Goal: Transaction & Acquisition: Book appointment/travel/reservation

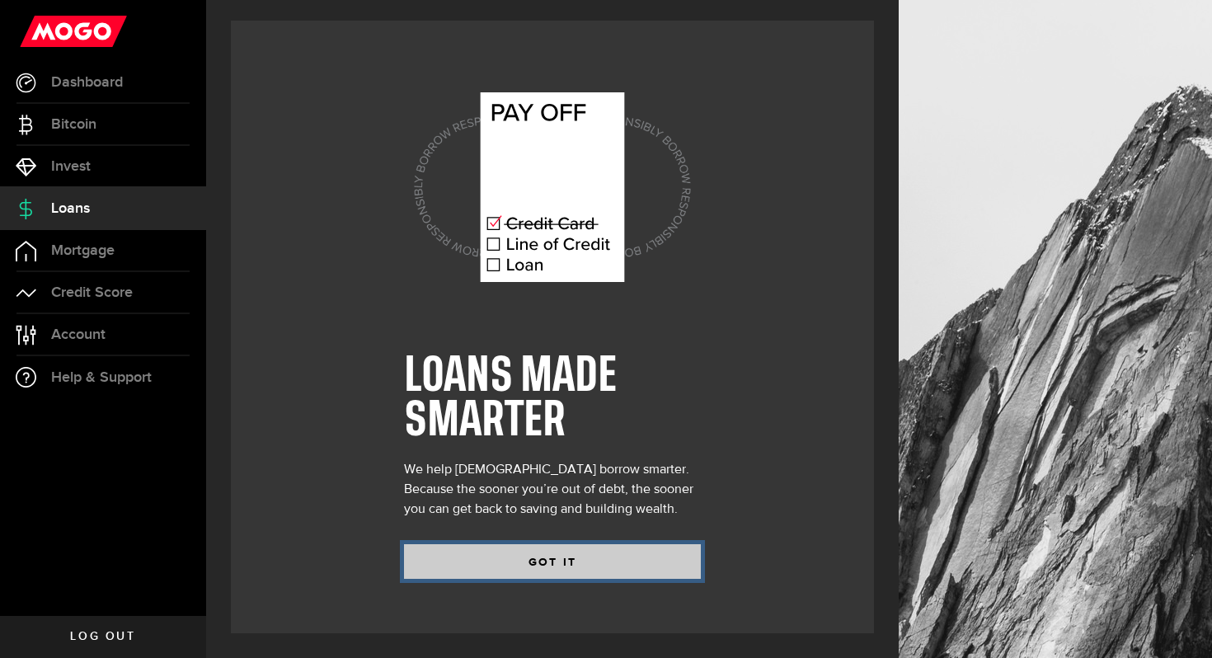
click at [547, 558] on button "GOT IT" at bounding box center [552, 561] width 297 height 35
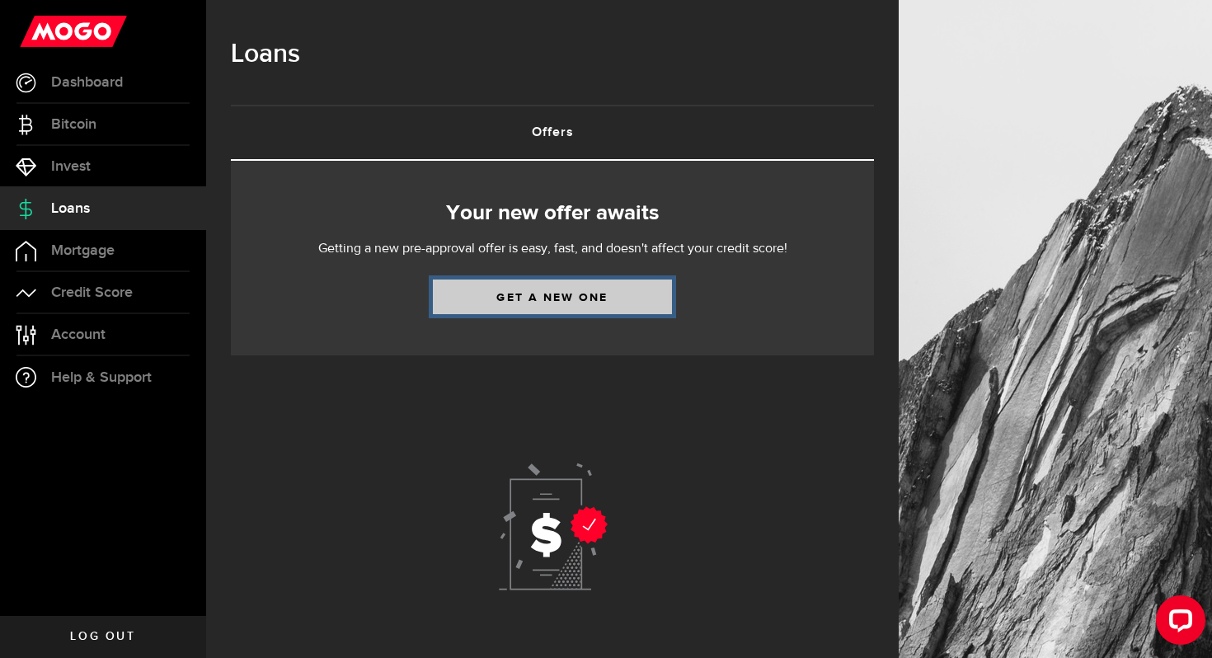
click at [528, 294] on link "Get a new one" at bounding box center [552, 296] width 239 height 35
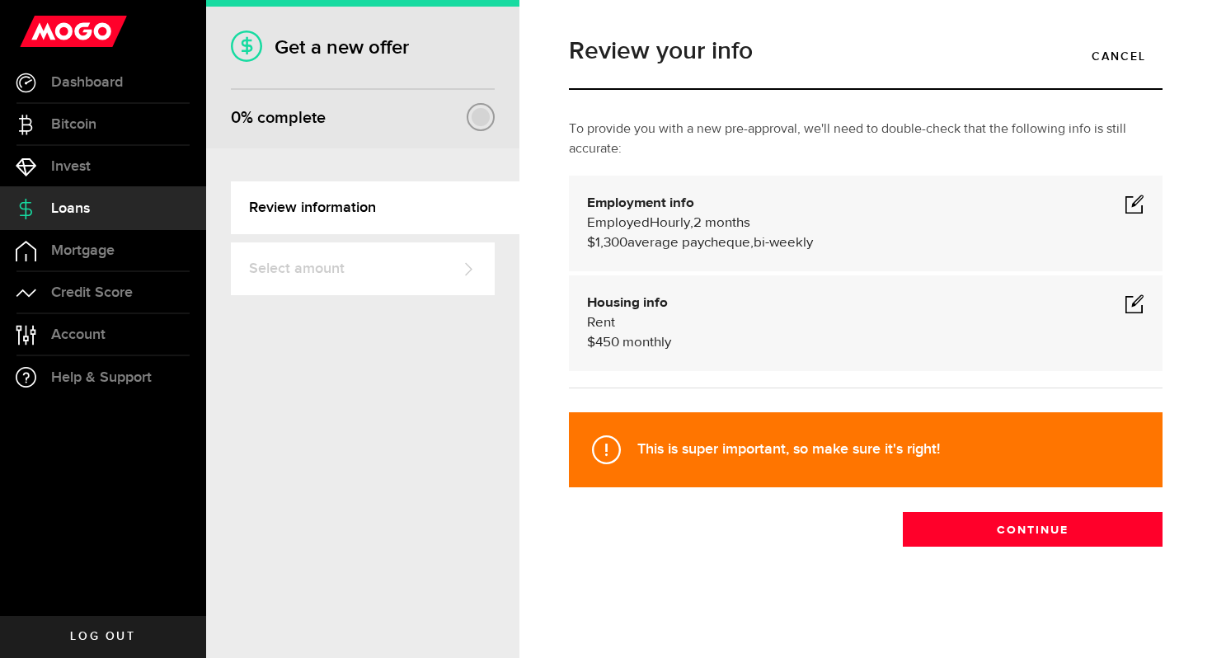
click at [1131, 206] on span at bounding box center [1134, 204] width 20 height 20
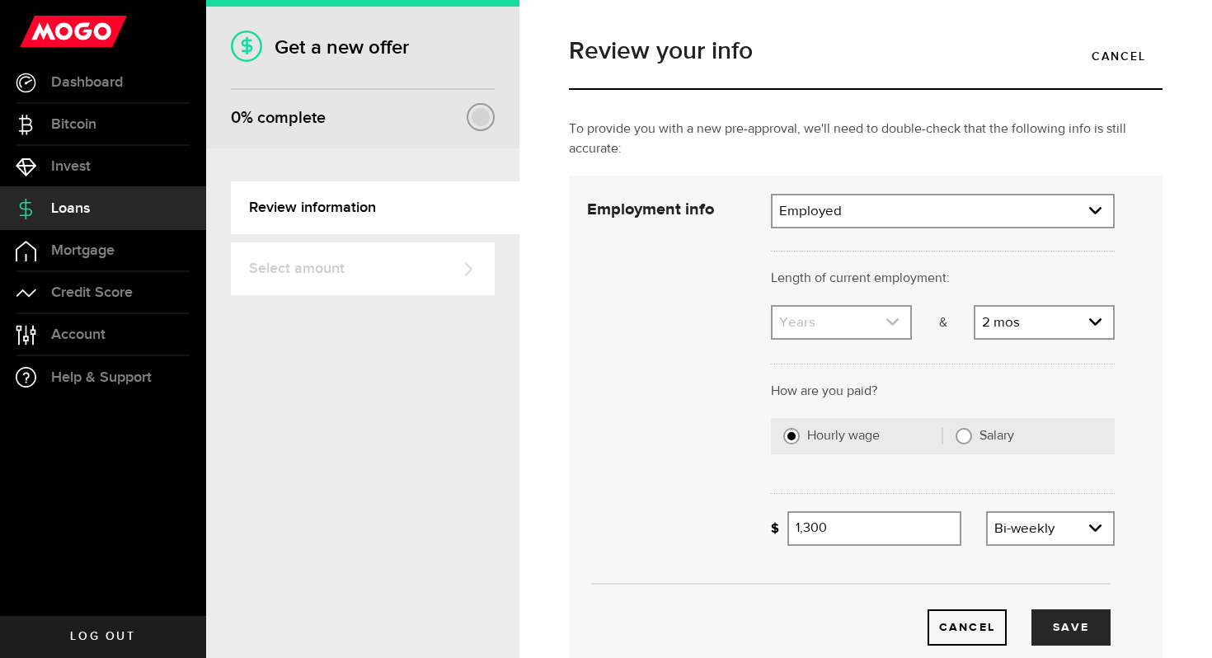
click at [887, 321] on use "expand select" at bounding box center [892, 321] width 12 height 7
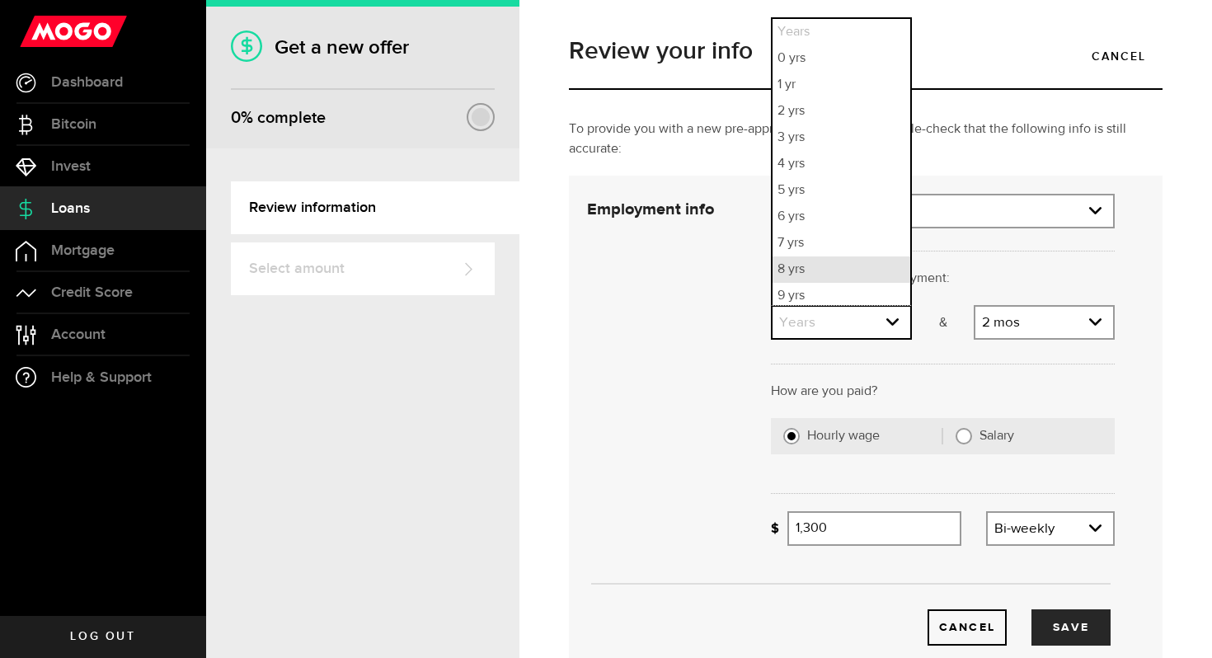
scroll to position [4, 0]
click at [843, 238] on li "7 yrs" at bounding box center [841, 239] width 138 height 26
select select "7"
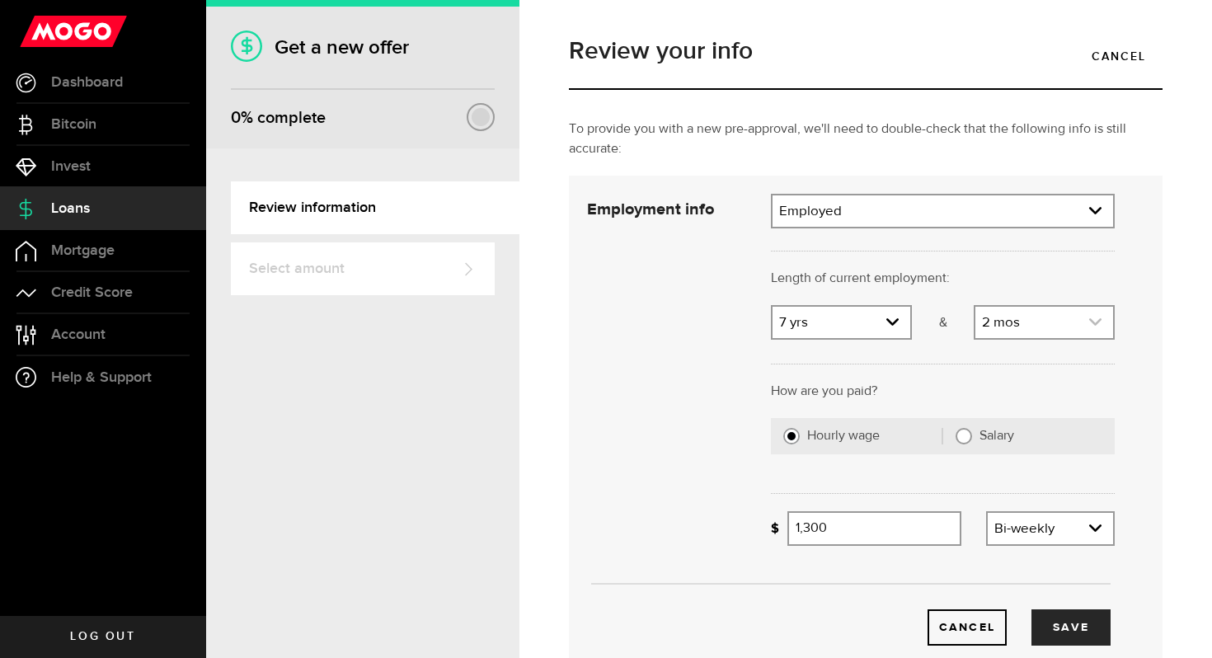
click at [1101, 327] on icon "expand select" at bounding box center [1095, 322] width 14 height 14
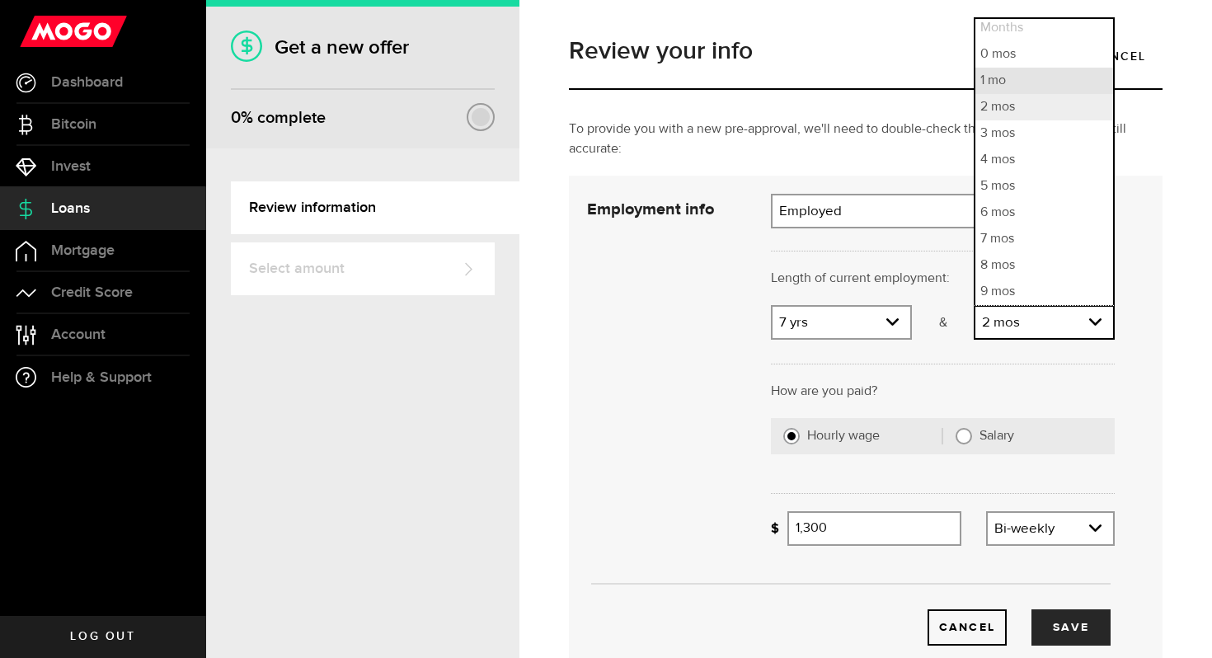
click at [1034, 79] on li "1 mo" at bounding box center [1044, 81] width 138 height 26
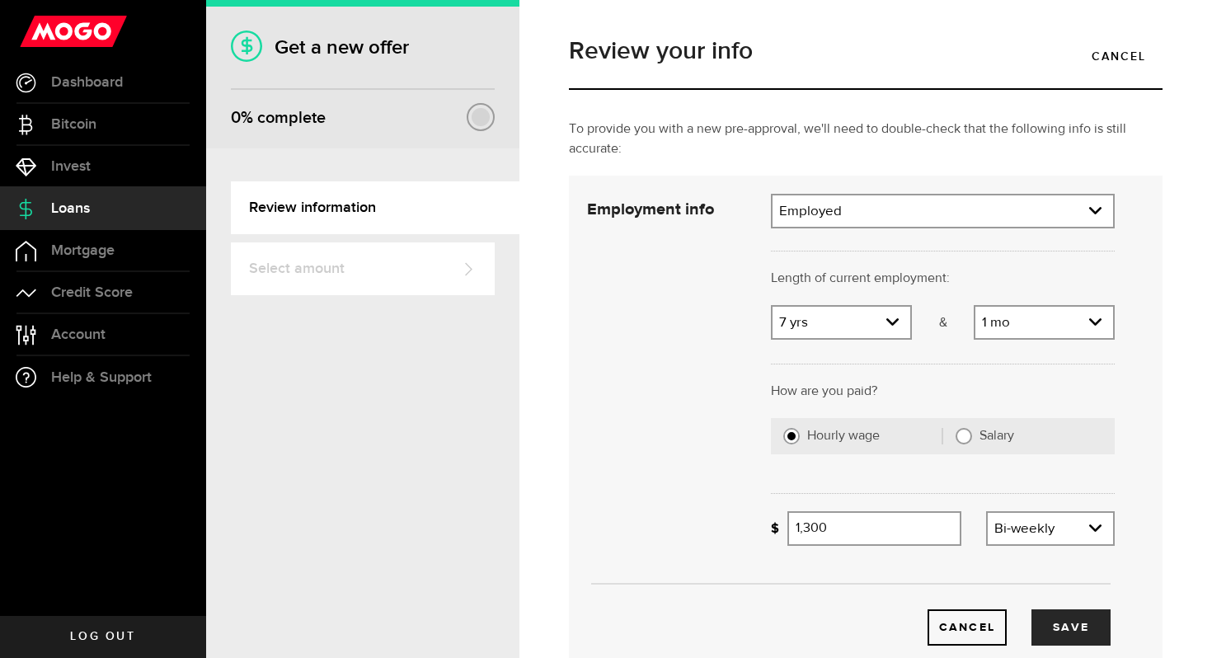
click at [964, 440] on input "Salary" at bounding box center [963, 436] width 16 height 16
radio input "true"
click at [881, 517] on input "Gross annual income" at bounding box center [950, 528] width 327 height 35
click at [983, 577] on div "Cancel Save" at bounding box center [850, 601] width 577 height 87
type input "56,000"
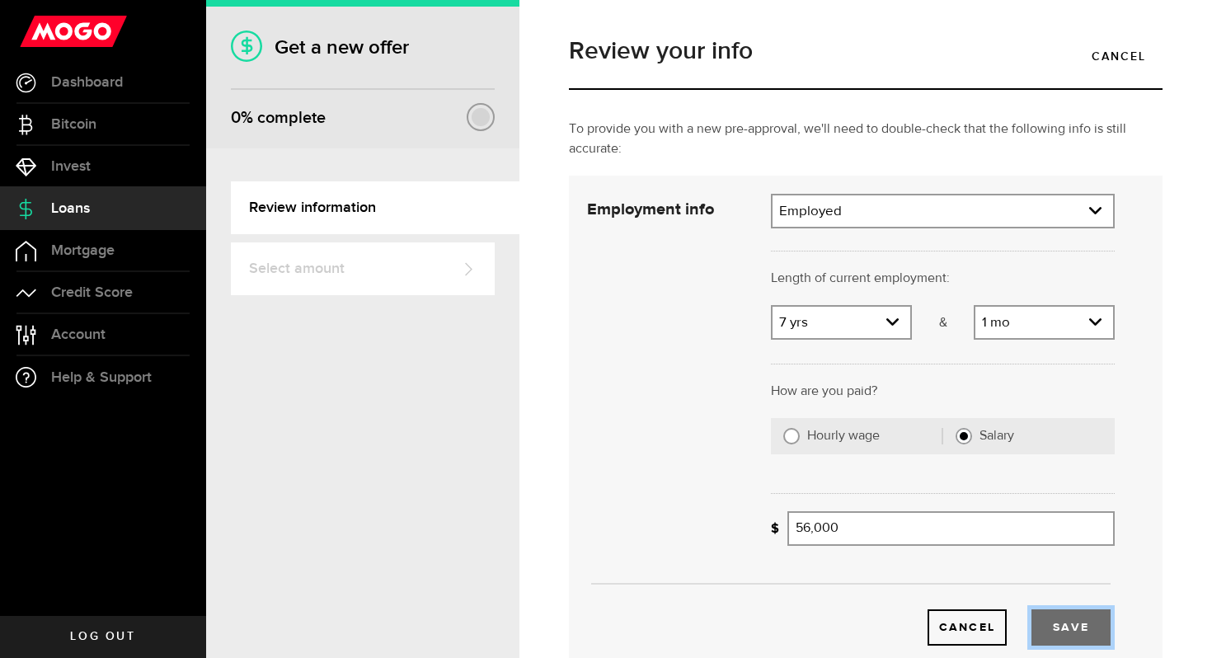
click at [1069, 625] on button "Save" at bounding box center [1070, 627] width 79 height 36
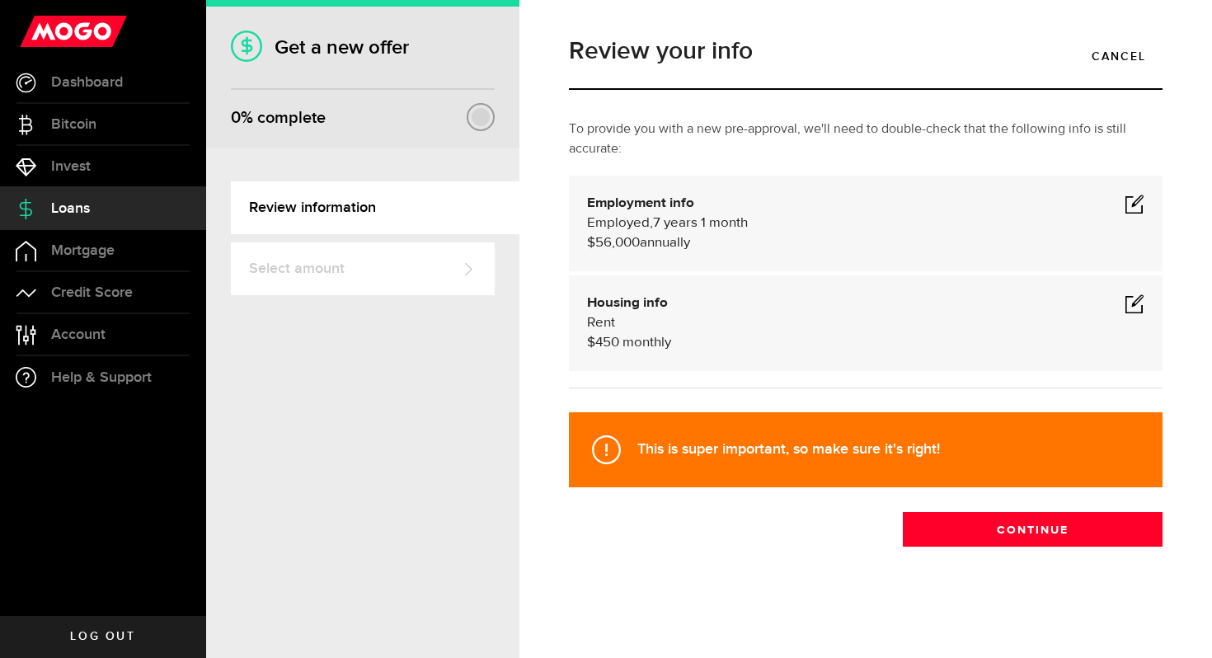
click at [1139, 299] on span at bounding box center [1134, 303] width 20 height 20
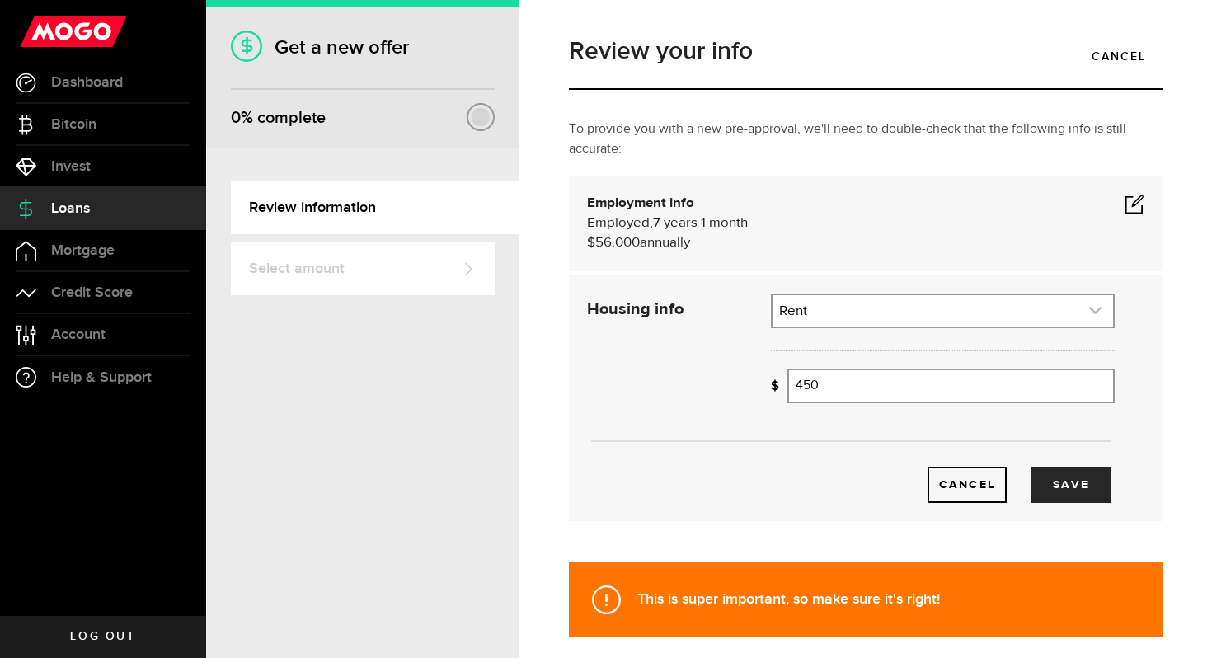
click at [1068, 308] on link "expand select" at bounding box center [942, 310] width 340 height 31
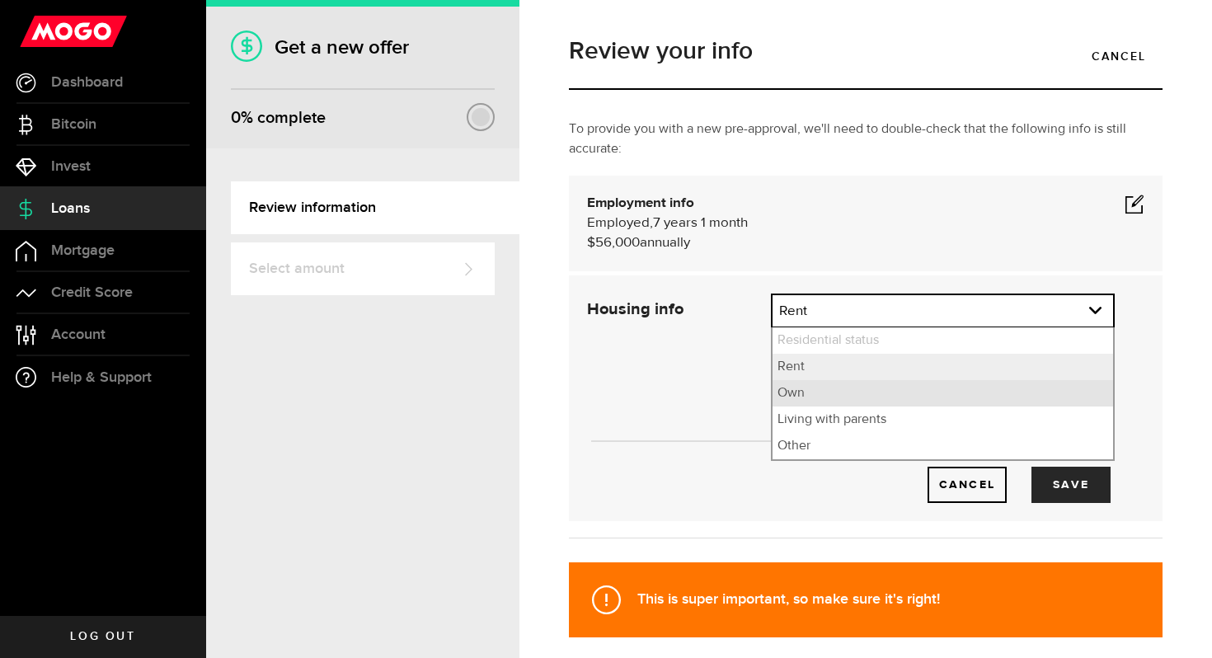
click at [1000, 390] on li "Own" at bounding box center [942, 393] width 340 height 26
select select "Own"
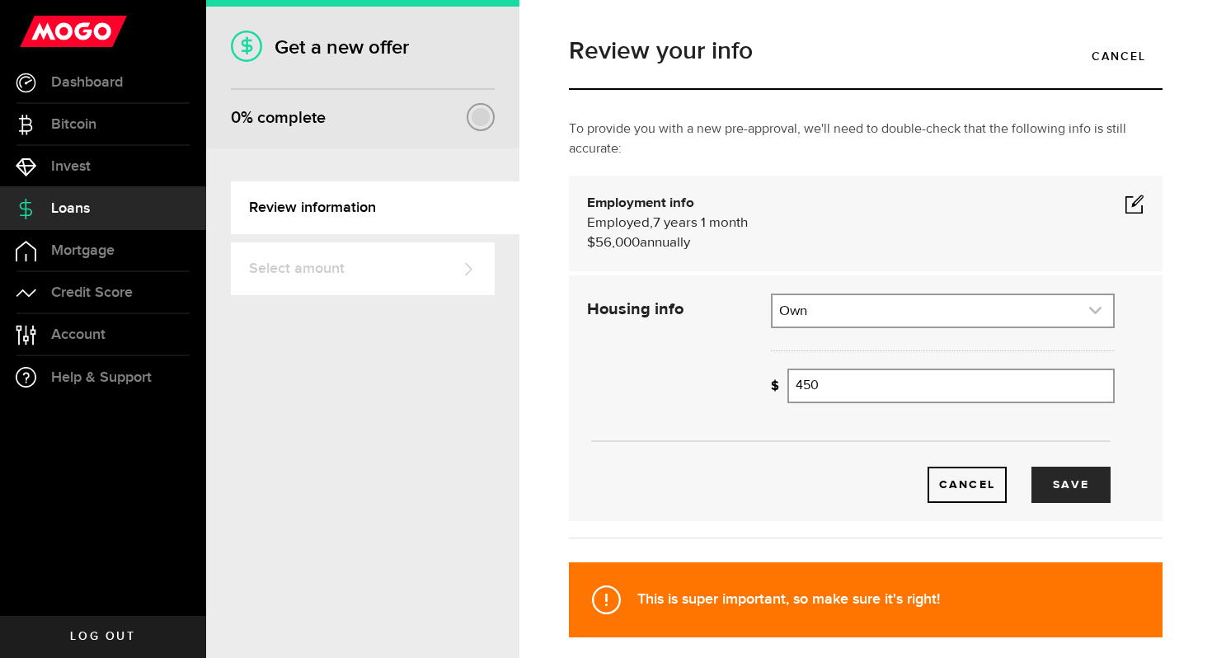
click at [1080, 315] on link "expand select" at bounding box center [942, 310] width 340 height 31
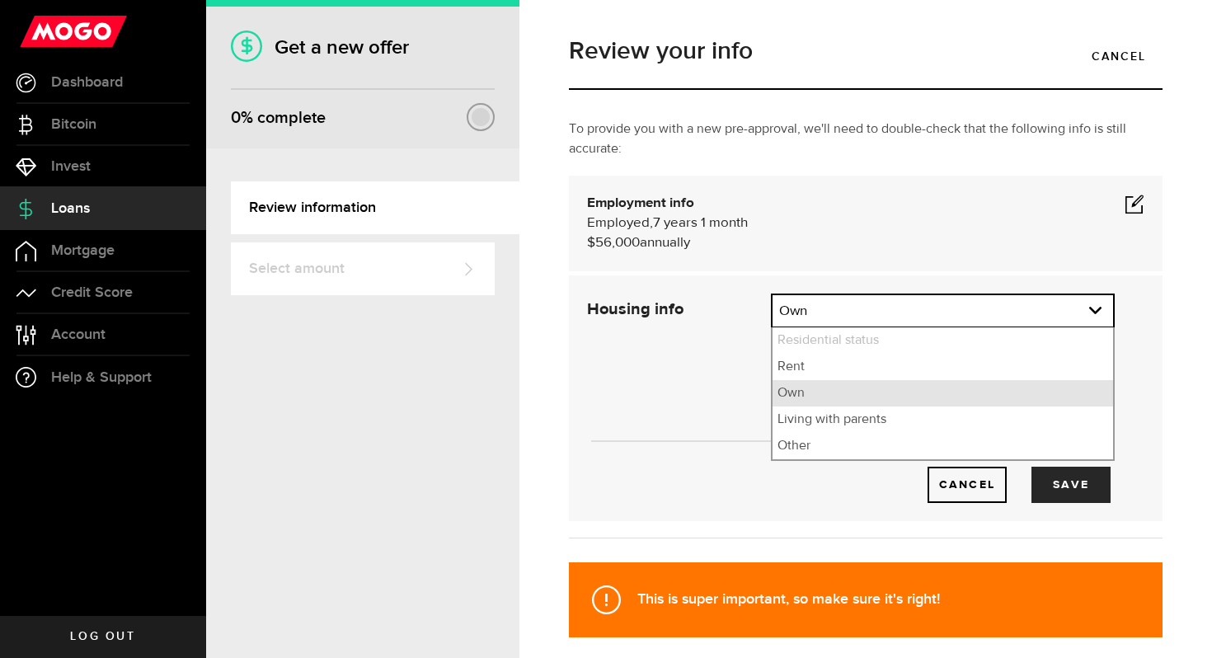
click at [915, 400] on li "Own" at bounding box center [942, 393] width 340 height 26
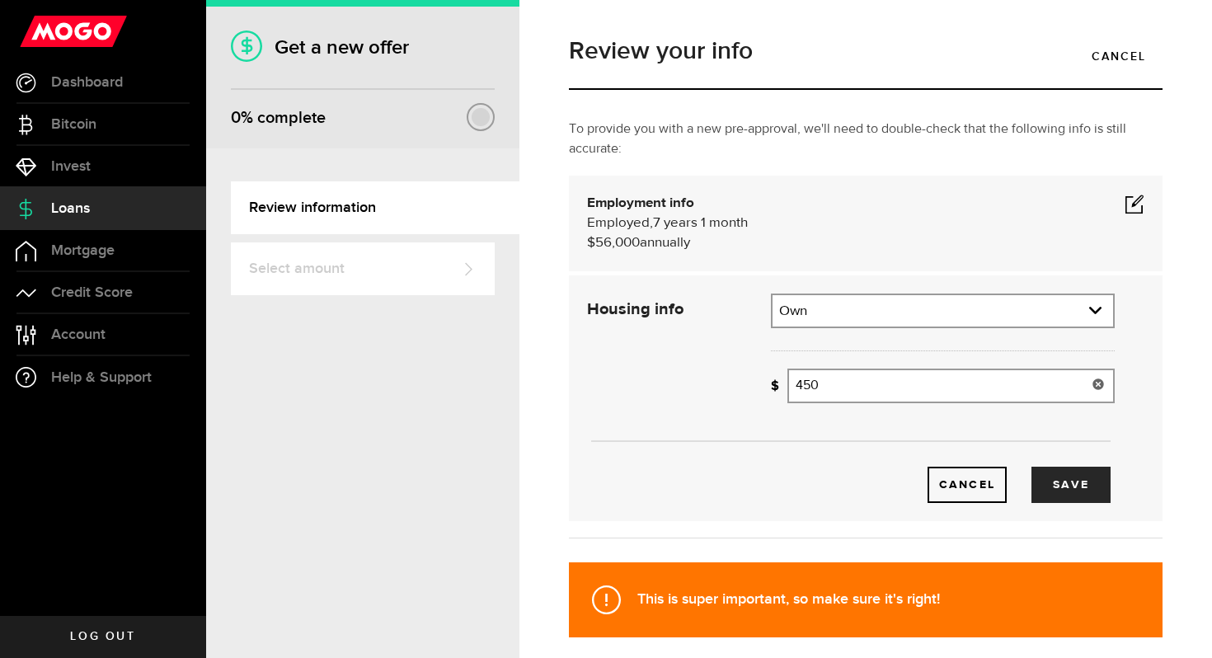
click at [912, 385] on input "450" at bounding box center [950, 385] width 327 height 35
type input "4"
click at [1118, 424] on div "Cancel Save" at bounding box center [850, 458] width 577 height 87
type input "1,700"
click at [1065, 476] on button "Save" at bounding box center [1070, 485] width 79 height 36
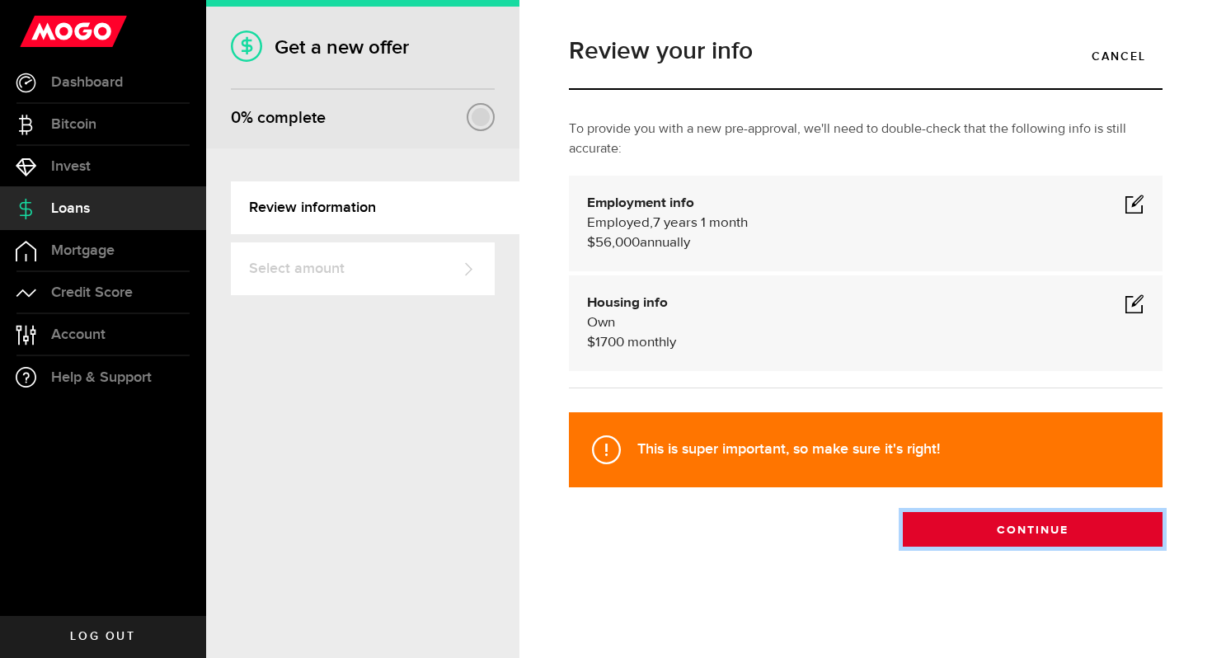
click at [1059, 522] on button "Continue" at bounding box center [1033, 529] width 260 height 35
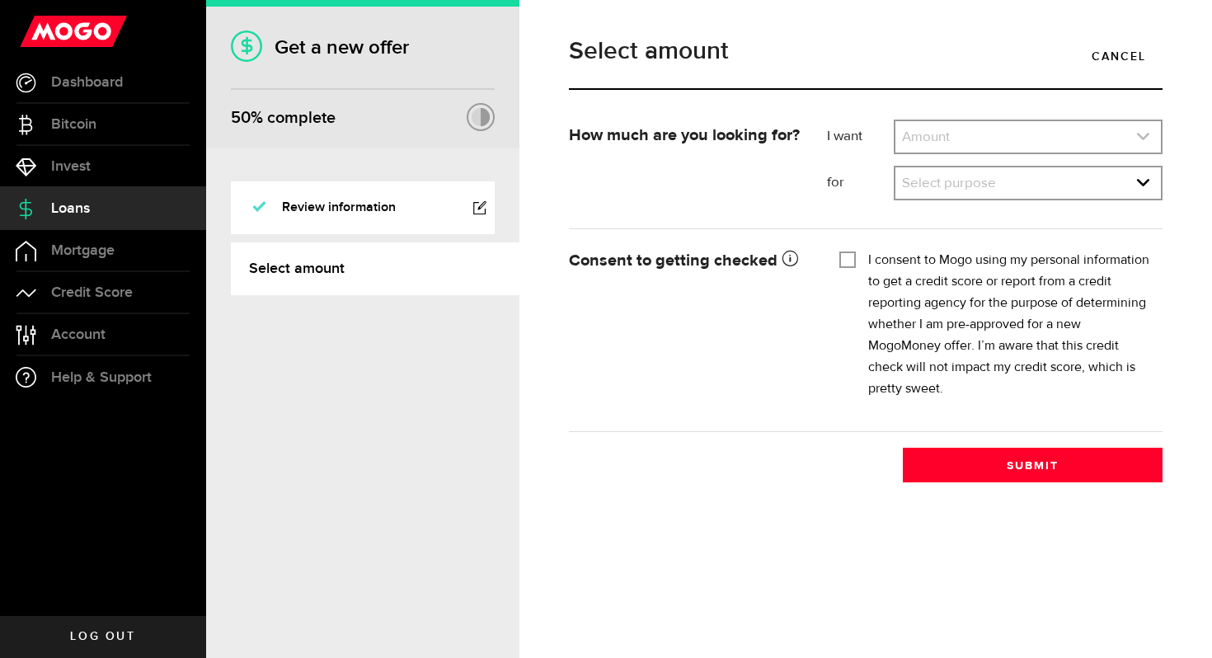
click at [1137, 130] on icon "expand select" at bounding box center [1143, 136] width 14 height 14
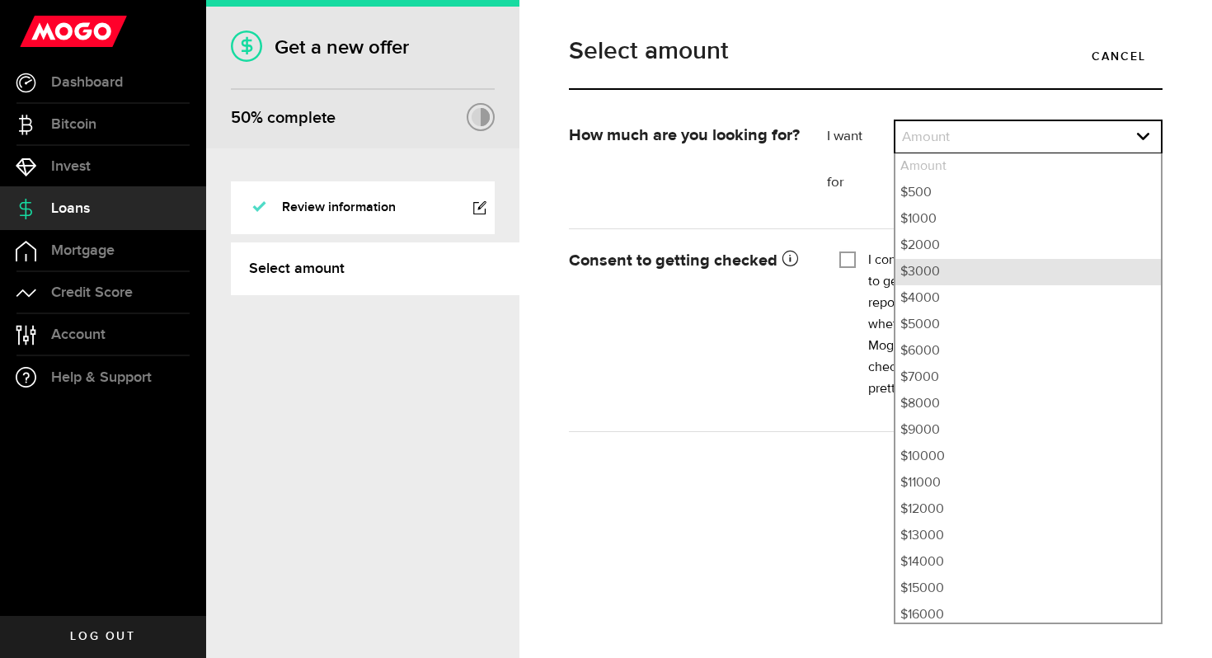
click at [991, 265] on li "$3000" at bounding box center [1027, 272] width 265 height 26
select select "3000"
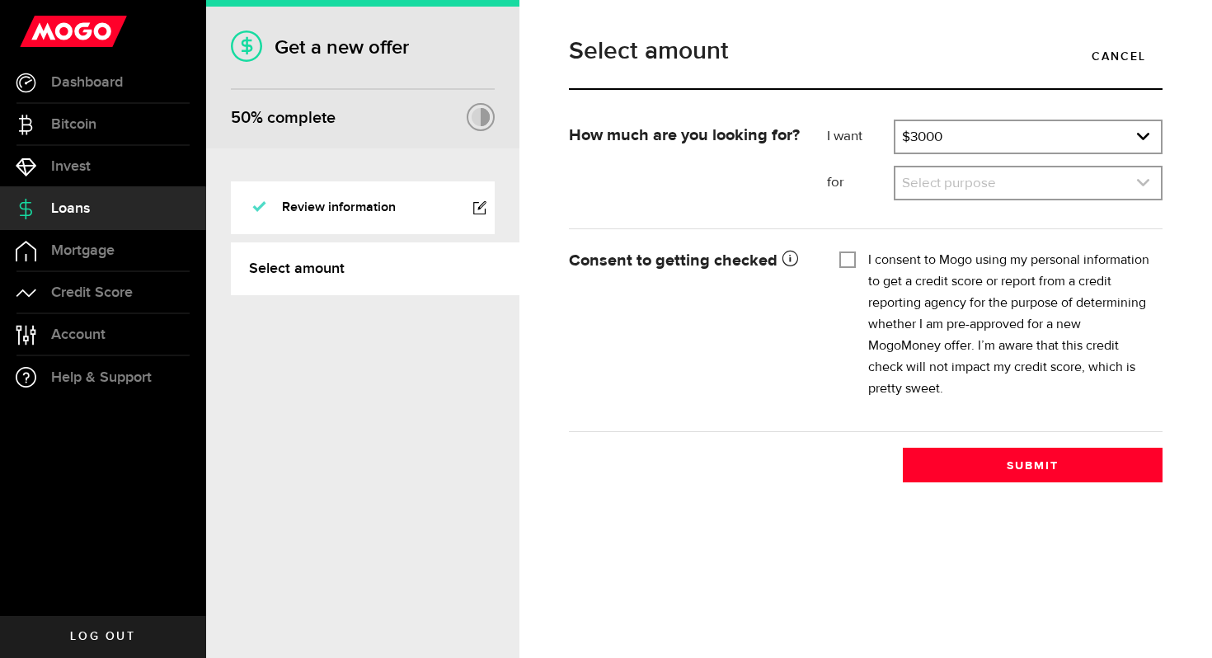
click at [1148, 176] on icon "expand select" at bounding box center [1143, 183] width 14 height 14
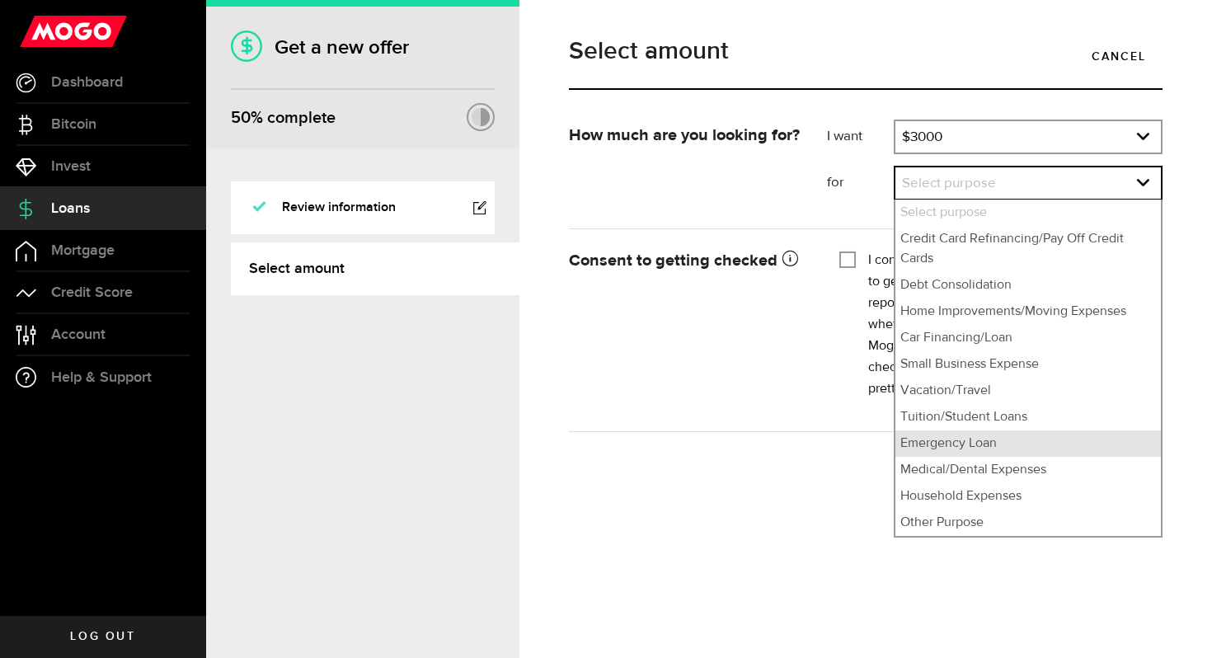
click at [962, 439] on li "Emergency Loan" at bounding box center [1027, 443] width 265 height 26
select select "Emergency Loan"
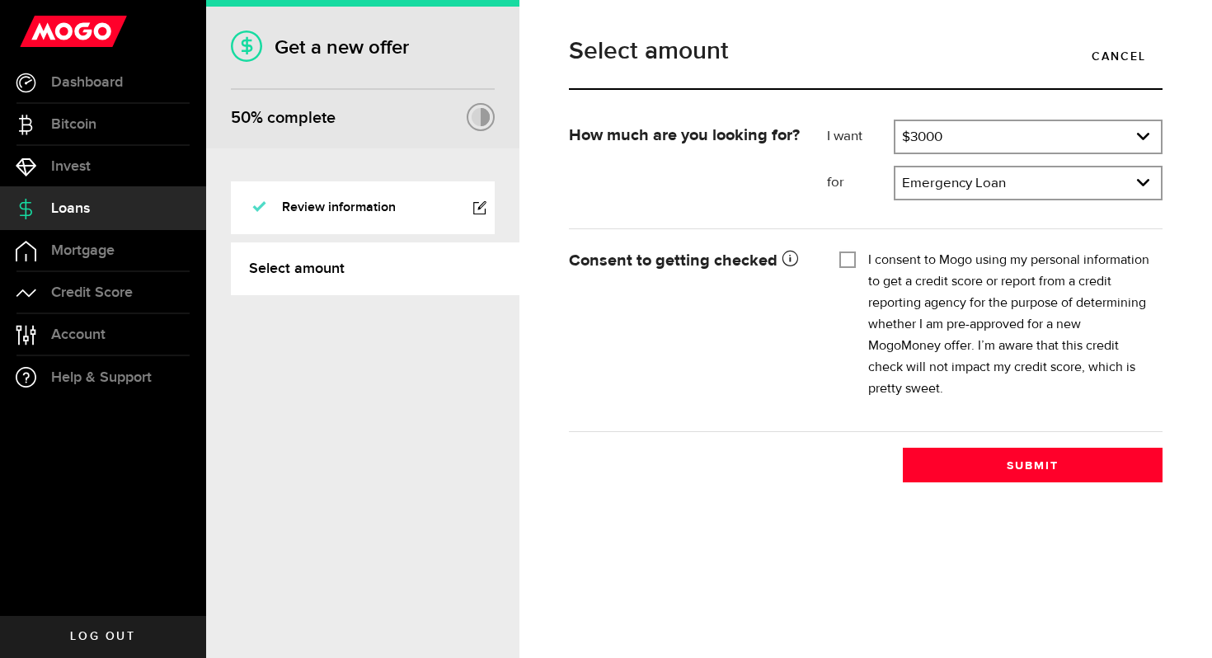
click at [858, 262] on div "I consent to Mogo using my personal information to get a credit score or report…" at bounding box center [994, 325] width 311 height 150
click at [852, 260] on input "I consent to Mogo using my personal information to get a credit score or report…" at bounding box center [847, 258] width 16 height 16
checkbox input "true"
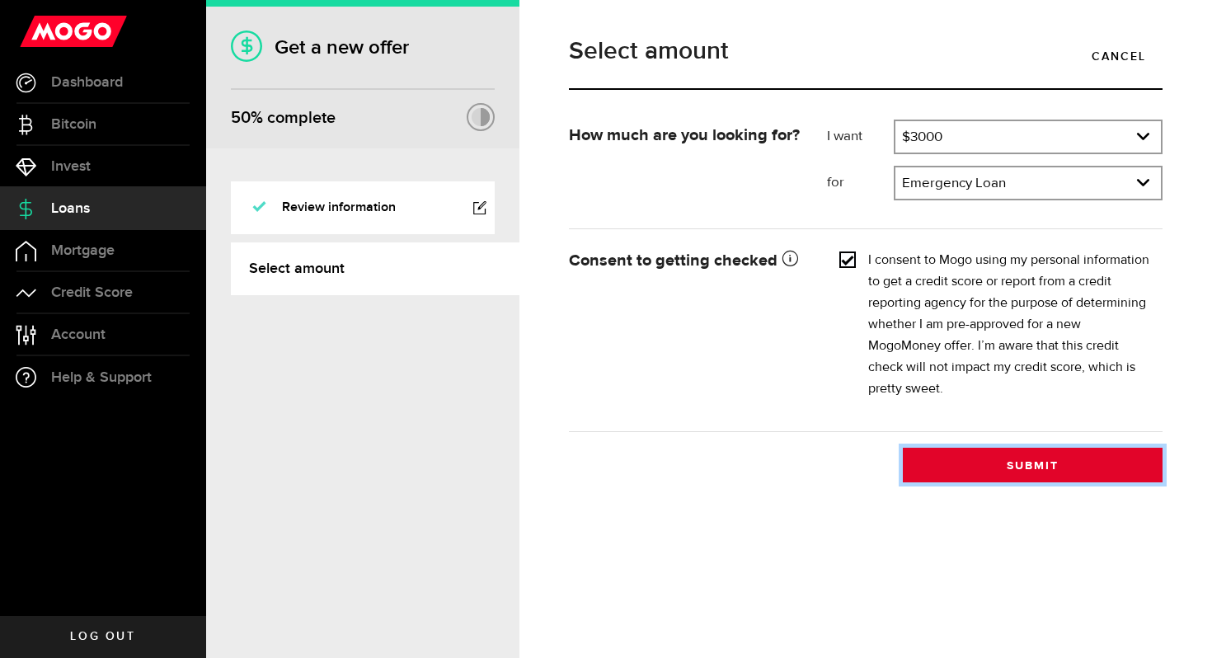
click at [1021, 469] on button "Submit" at bounding box center [1033, 465] width 260 height 35
